Goal: Transaction & Acquisition: Purchase product/service

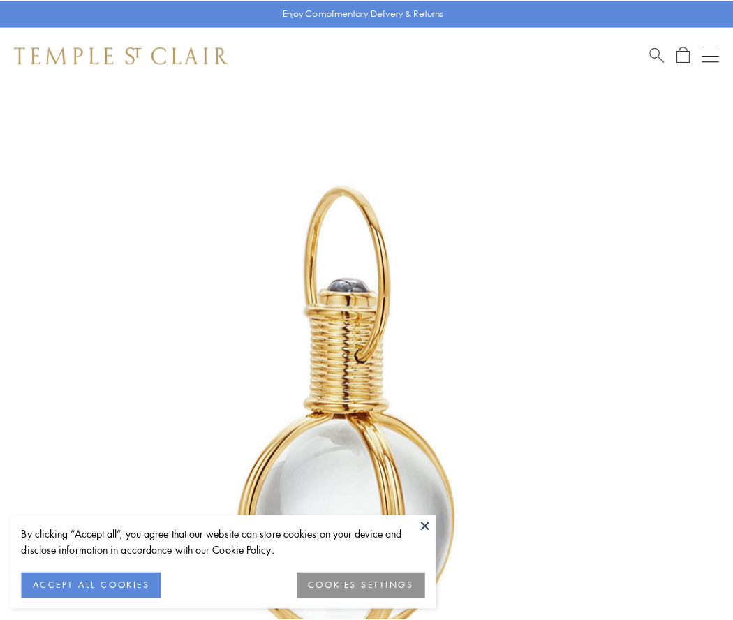
scroll to position [364, 0]
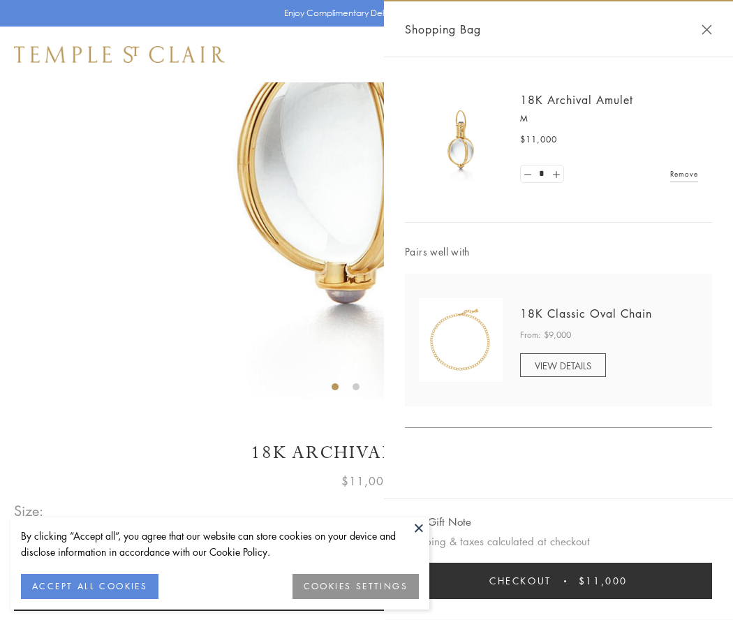
click at [558, 581] on button "Checkout $11,000" at bounding box center [558, 581] width 307 height 36
